Goal: Task Accomplishment & Management: Manage account settings

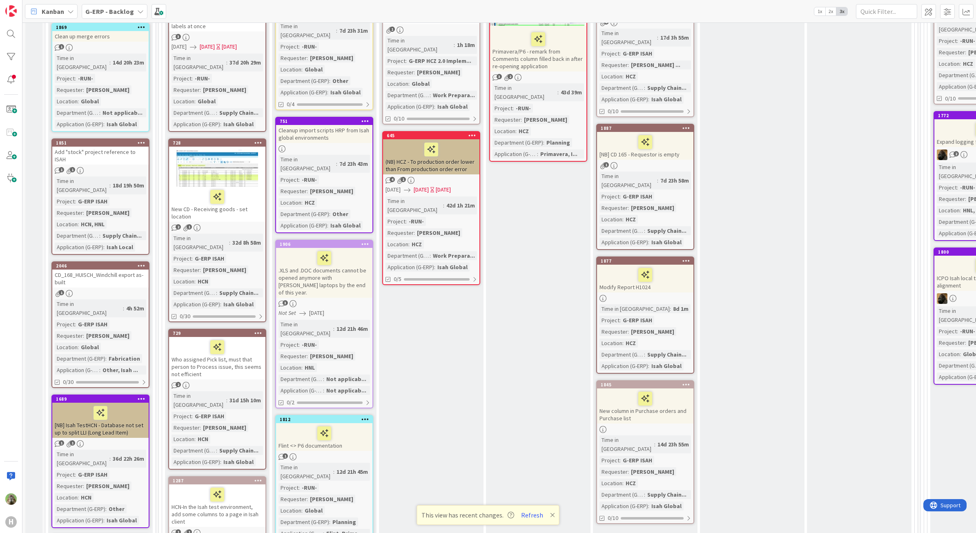
scroll to position [153, 0]
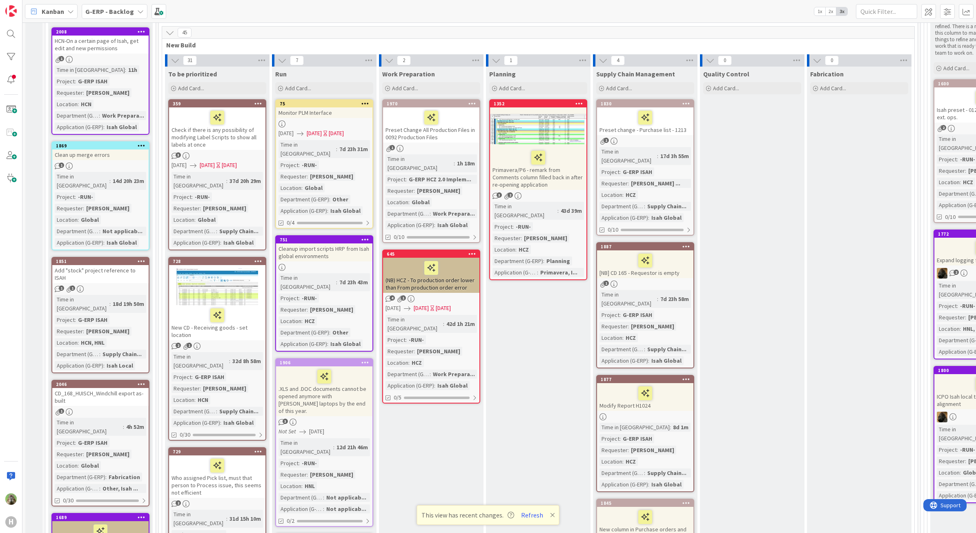
click at [105, 9] on b "G-ERP - Backlog" at bounding box center [109, 11] width 49 height 8
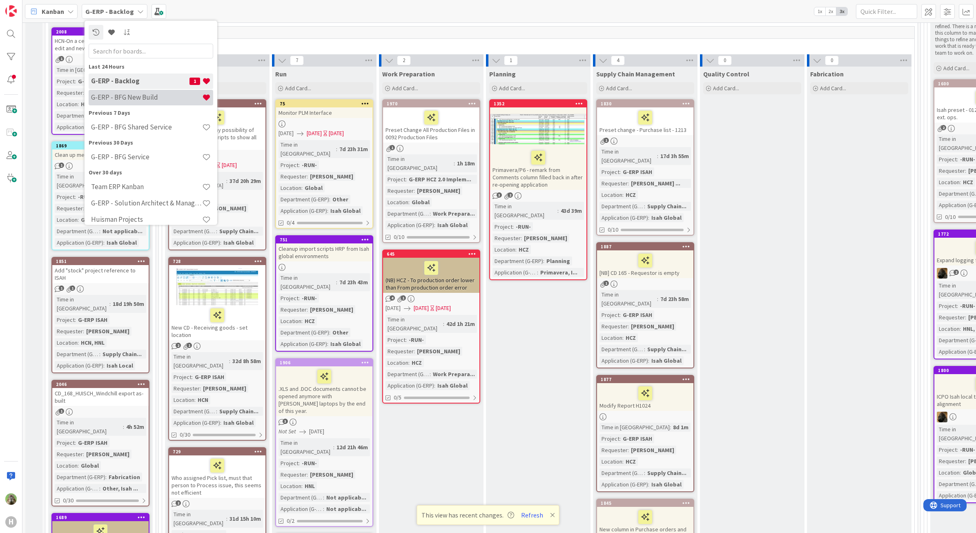
click at [125, 97] on h4 "G-ERP - BFG New Build" at bounding box center [146, 97] width 111 height 8
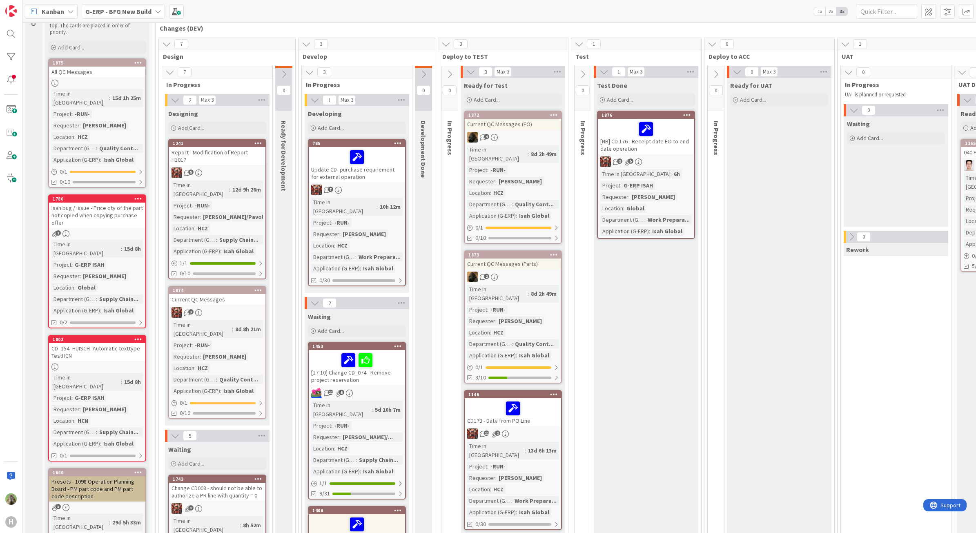
scroll to position [357, 0]
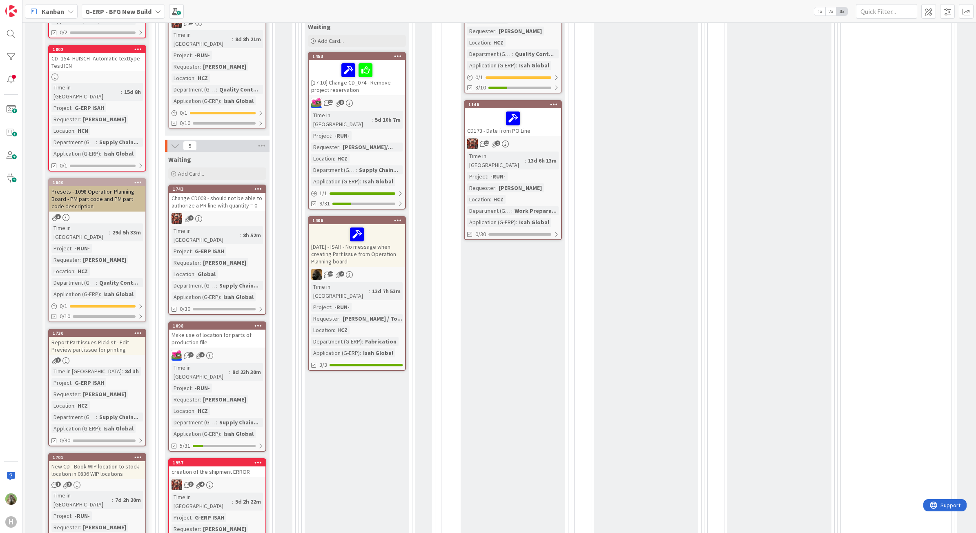
click at [110, 16] on span "G-ERP - BFG New Build" at bounding box center [118, 12] width 66 height 10
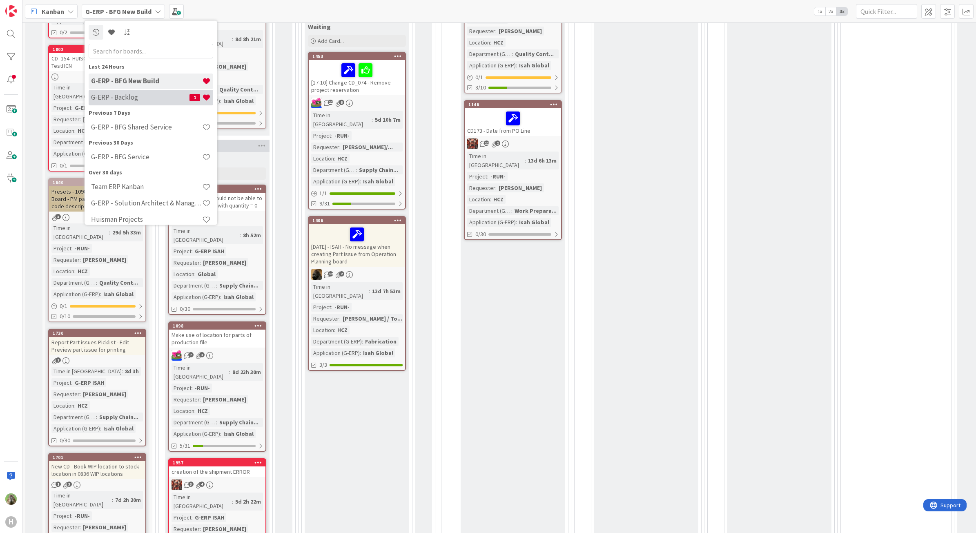
click at [140, 96] on h4 "G-ERP - Backlog" at bounding box center [140, 97] width 98 height 8
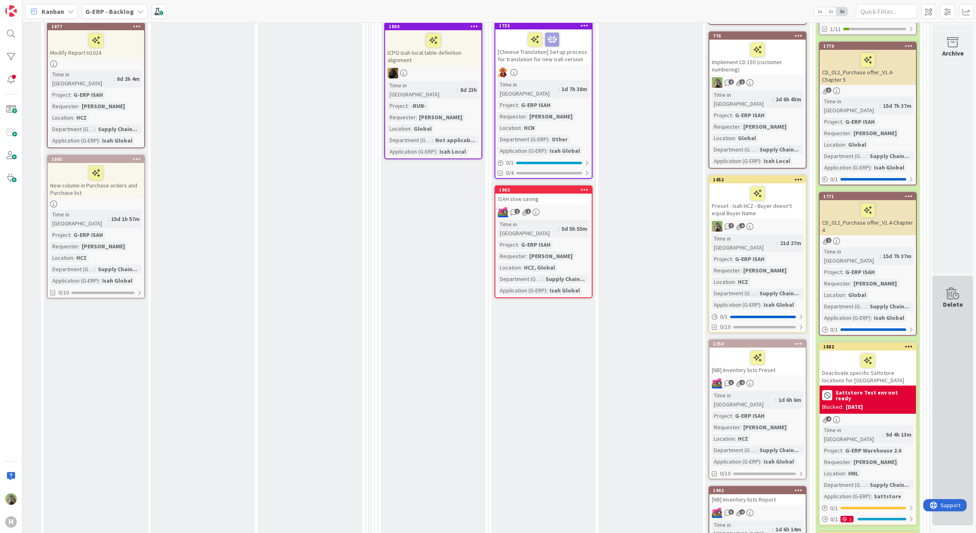
scroll to position [562, 558]
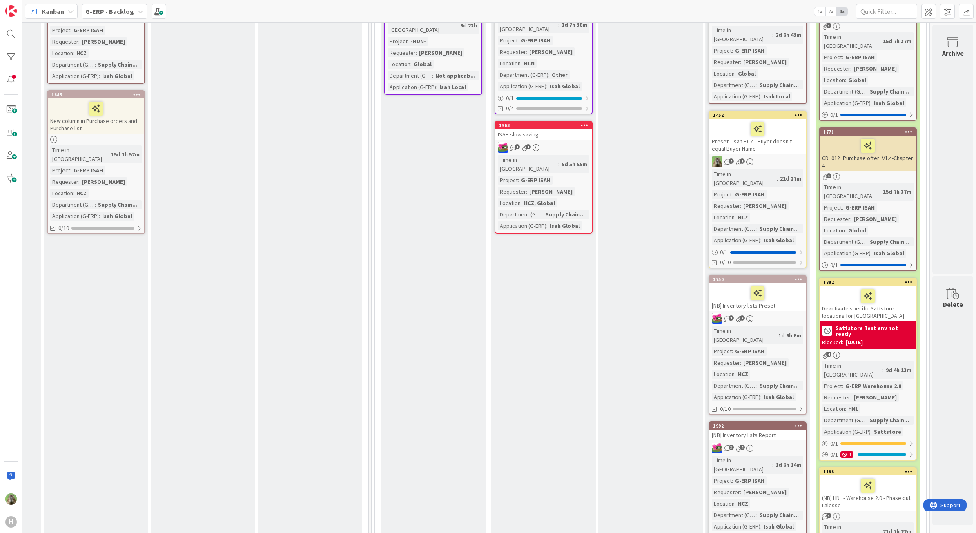
click at [887, 286] on div "Deactivate specific Sattstore locations for [GEOGRAPHIC_DATA]" at bounding box center [868, 303] width 96 height 35
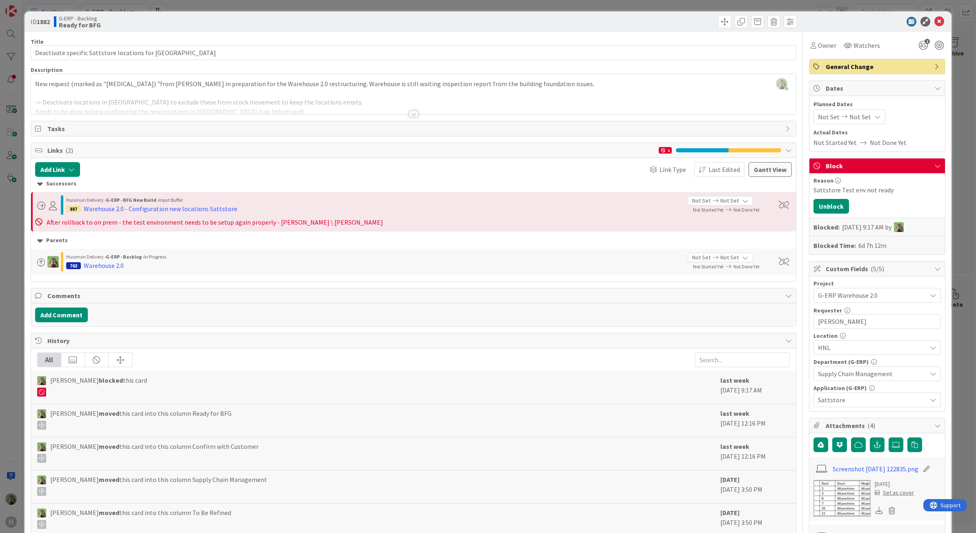
click at [382, 105] on div at bounding box center [414, 104] width 766 height 21
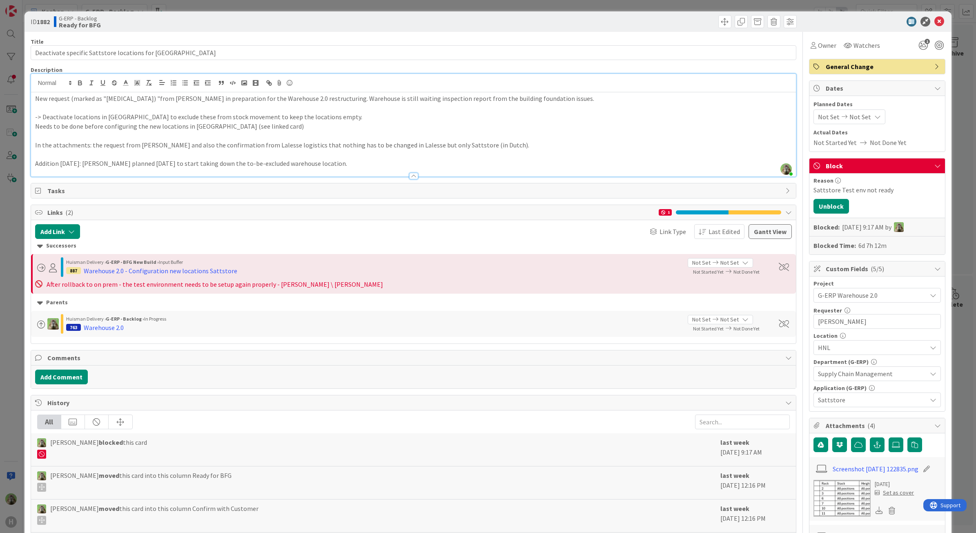
click at [364, 165] on p "Addition [DATE]: [PERSON_NAME] planned [DATE] to start taking down the to-be-ex…" at bounding box center [413, 163] width 757 height 9
click at [342, 165] on p "Addition [DATE]: [PERSON_NAME] planned [DATE] to start taking down the to-be-ex…" at bounding box center [413, 163] width 757 height 9
click at [20, 264] on div "ID 1882 G-ERP - Backlog Ready for BFG Title 51 / 128 Deactivate specific Sattst…" at bounding box center [488, 266] width 976 height 533
